Goal: Find specific page/section: Find specific page/section

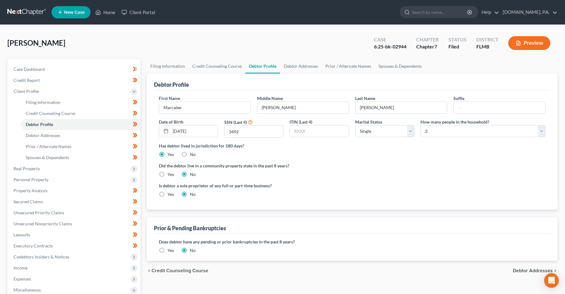
select select "0"
select select "1"
click at [96, 13] on icon at bounding box center [98, 12] width 6 height 7
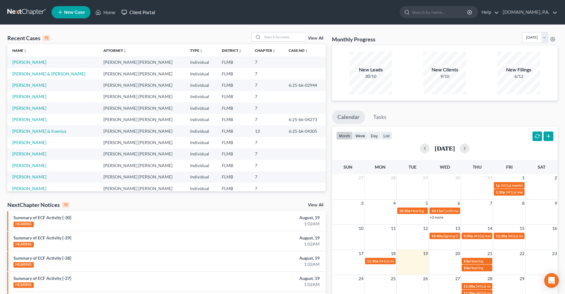
click at [139, 12] on link "Client Portal" at bounding box center [138, 12] width 40 height 11
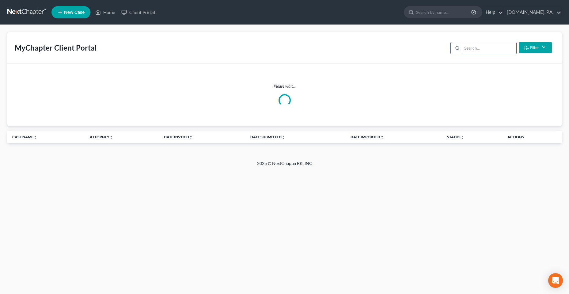
click at [472, 48] on input "search" at bounding box center [489, 48] width 54 height 12
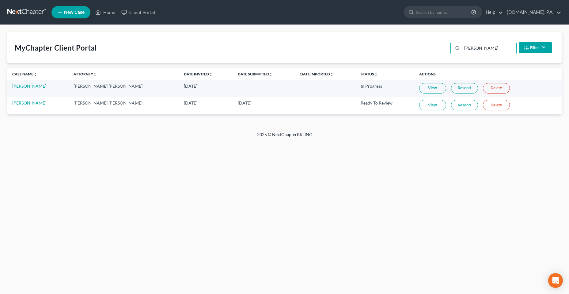
type input "[PERSON_NAME]"
click at [208, 173] on div "Home New Case Client Portal [DOMAIN_NAME], P.A. [PERSON_NAME][EMAIL_ADDRESS][DO…" at bounding box center [284, 147] width 569 height 294
click at [419, 106] on link "View" at bounding box center [432, 105] width 27 height 10
